Goal: Transaction & Acquisition: Purchase product/service

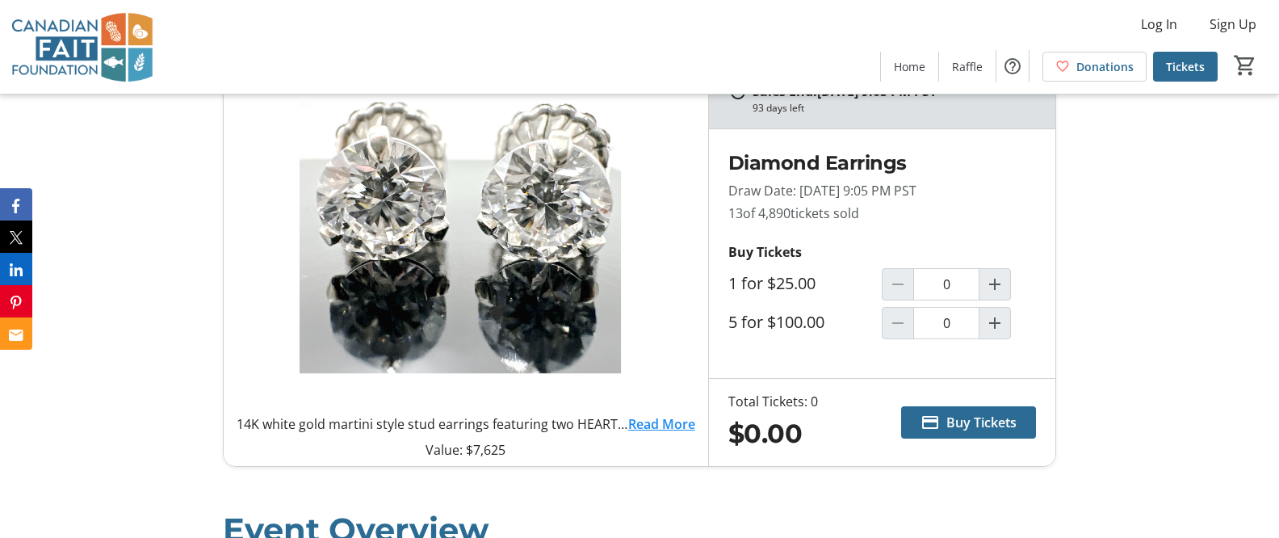
scroll to position [619, 0]
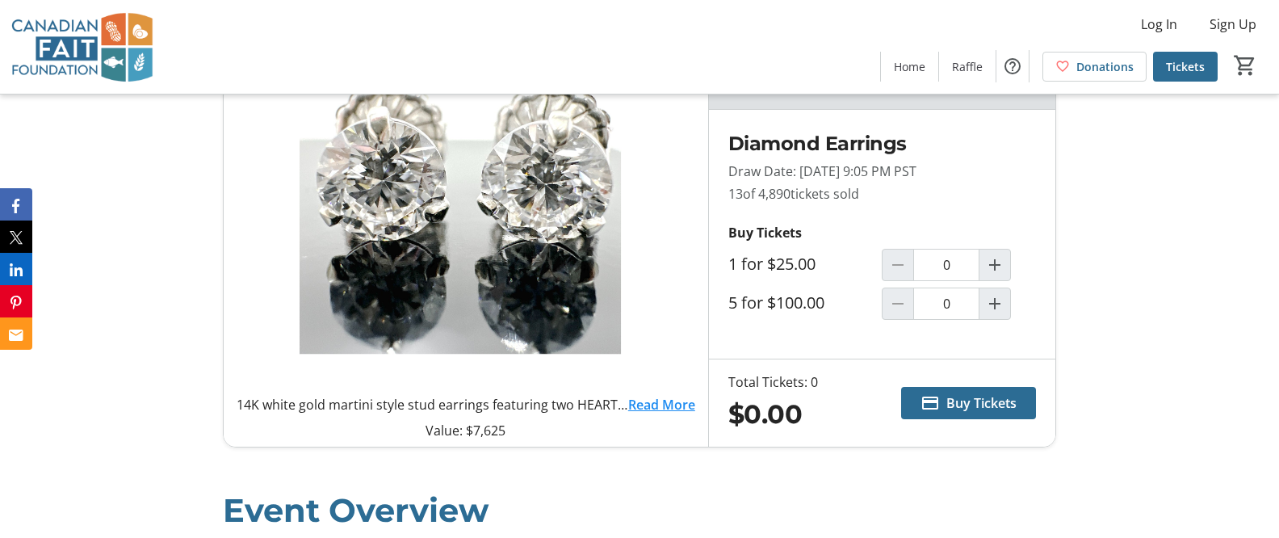
click at [664, 404] on link "Read More" at bounding box center [661, 404] width 67 height 19
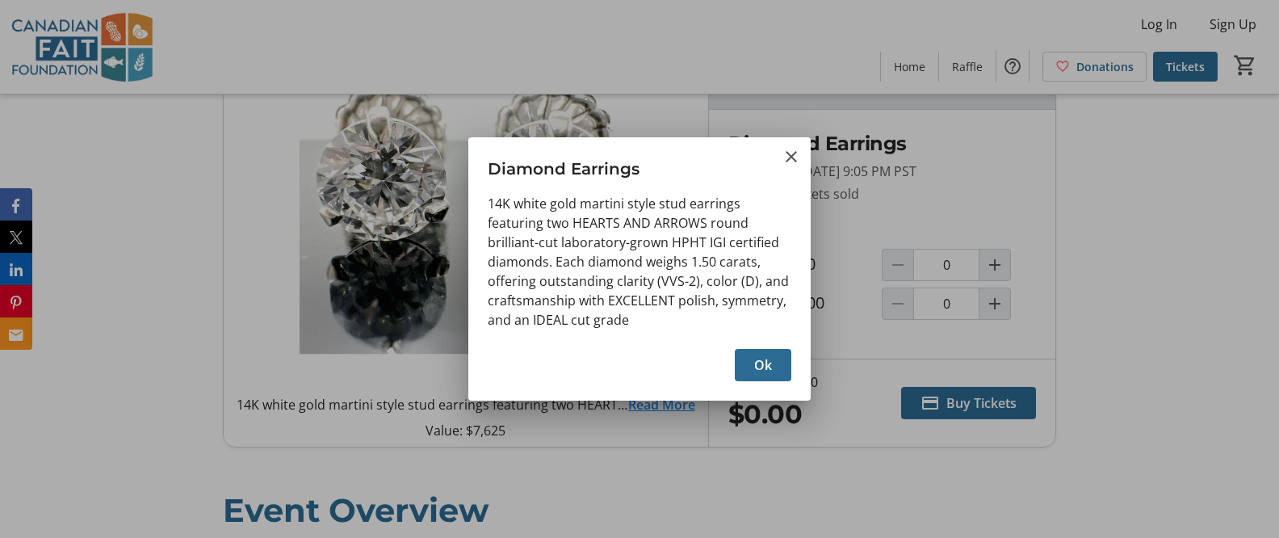
scroll to position [0, 0]
click at [755, 365] on span "Ok" at bounding box center [763, 364] width 18 height 19
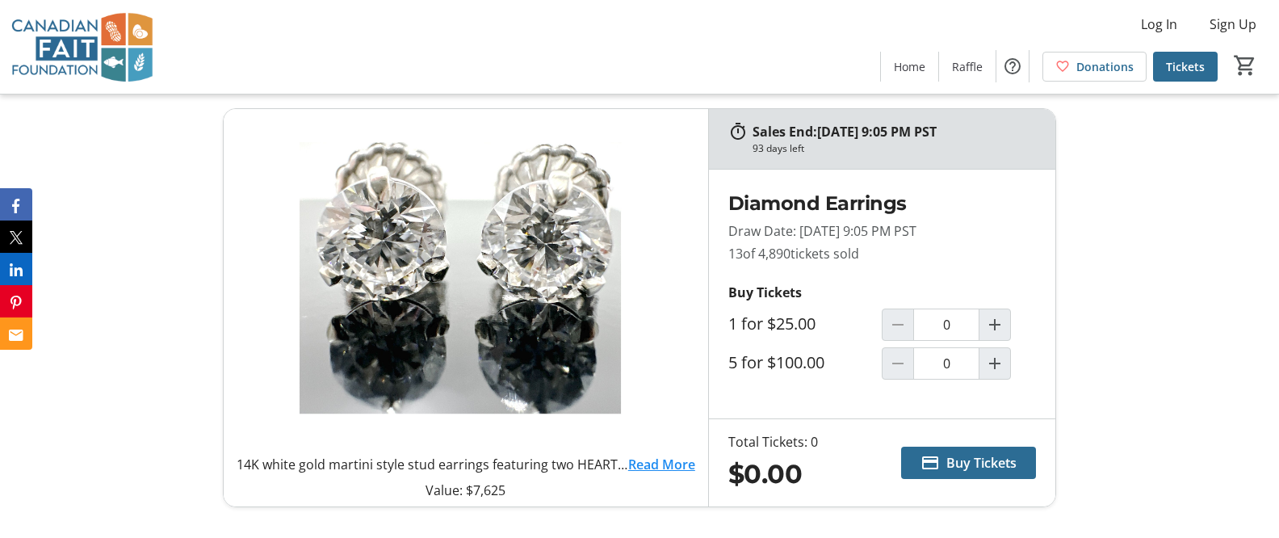
scroll to position [560, 0]
click at [963, 456] on span "Buy Tickets" at bounding box center [982, 461] width 70 height 19
